Goal: Task Accomplishment & Management: Manage account settings

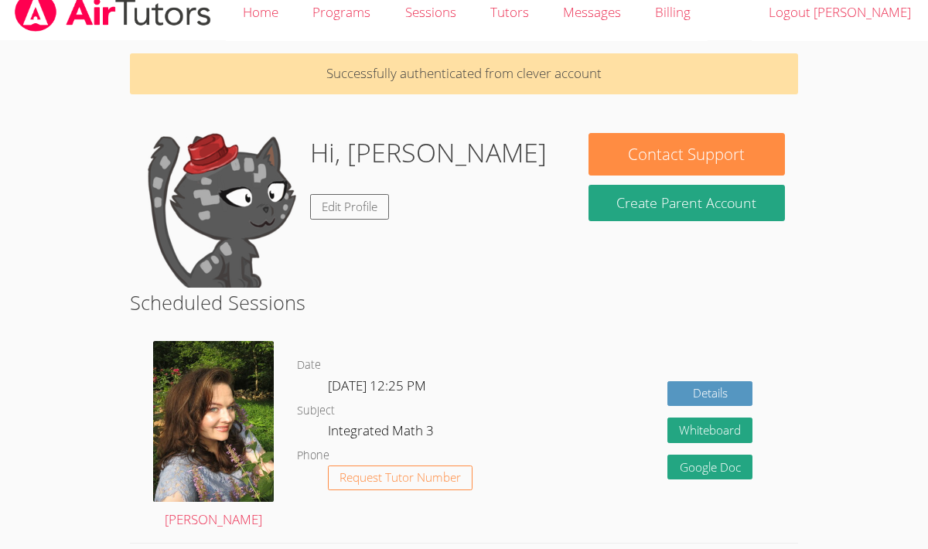
scroll to position [17, 0]
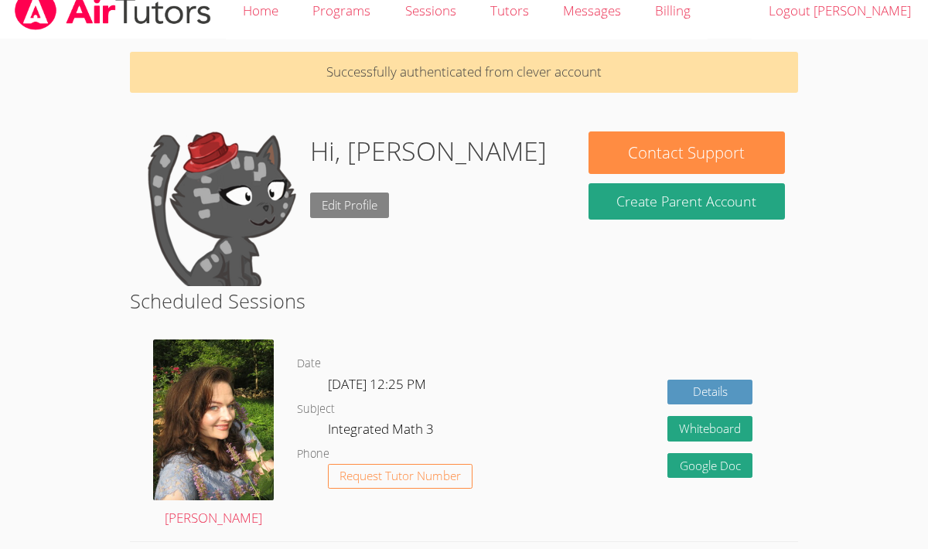
click at [317, 199] on link "Edit Profile" at bounding box center [349, 206] width 79 height 26
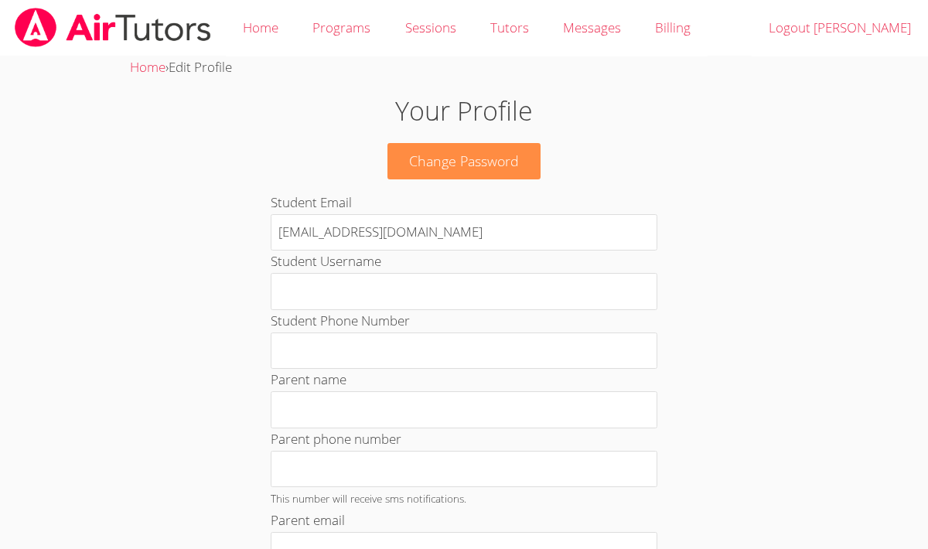
scroll to position [17, 0]
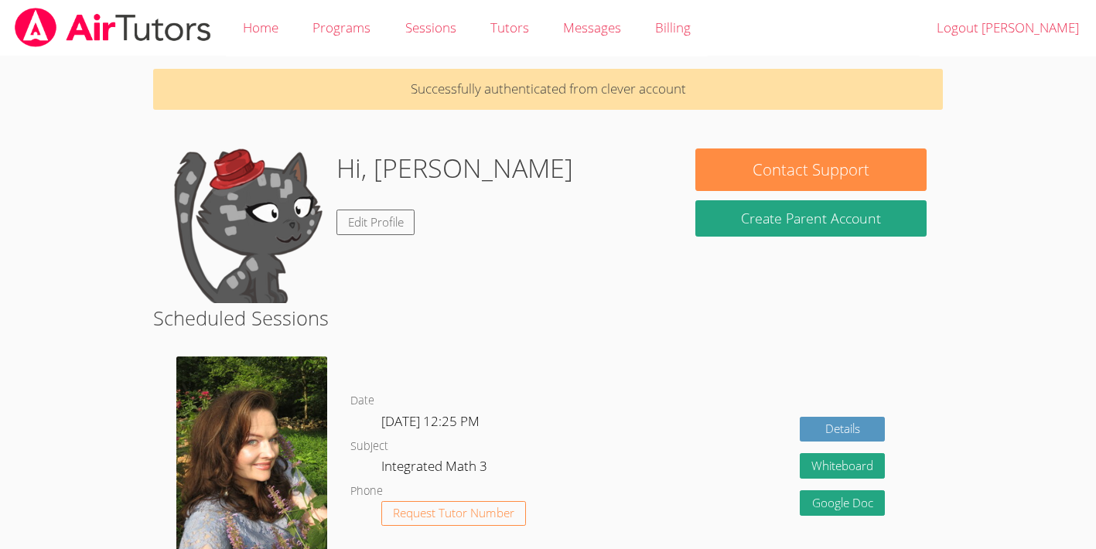
click at [1076, 80] on body "Home Programs Sessions Tutors Messages Billing Logout [PERSON_NAME] Successfull…" at bounding box center [548, 274] width 1096 height 549
